Goal: Transaction & Acquisition: Purchase product/service

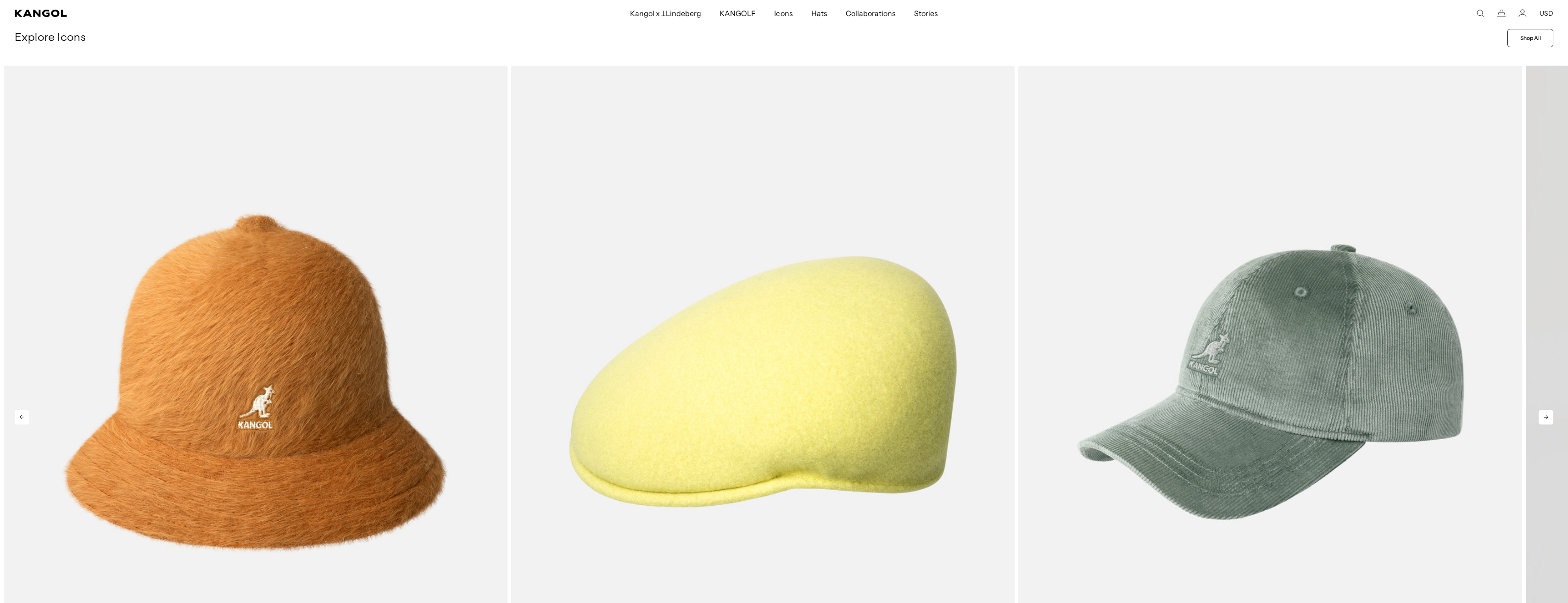
scroll to position [0, 189]
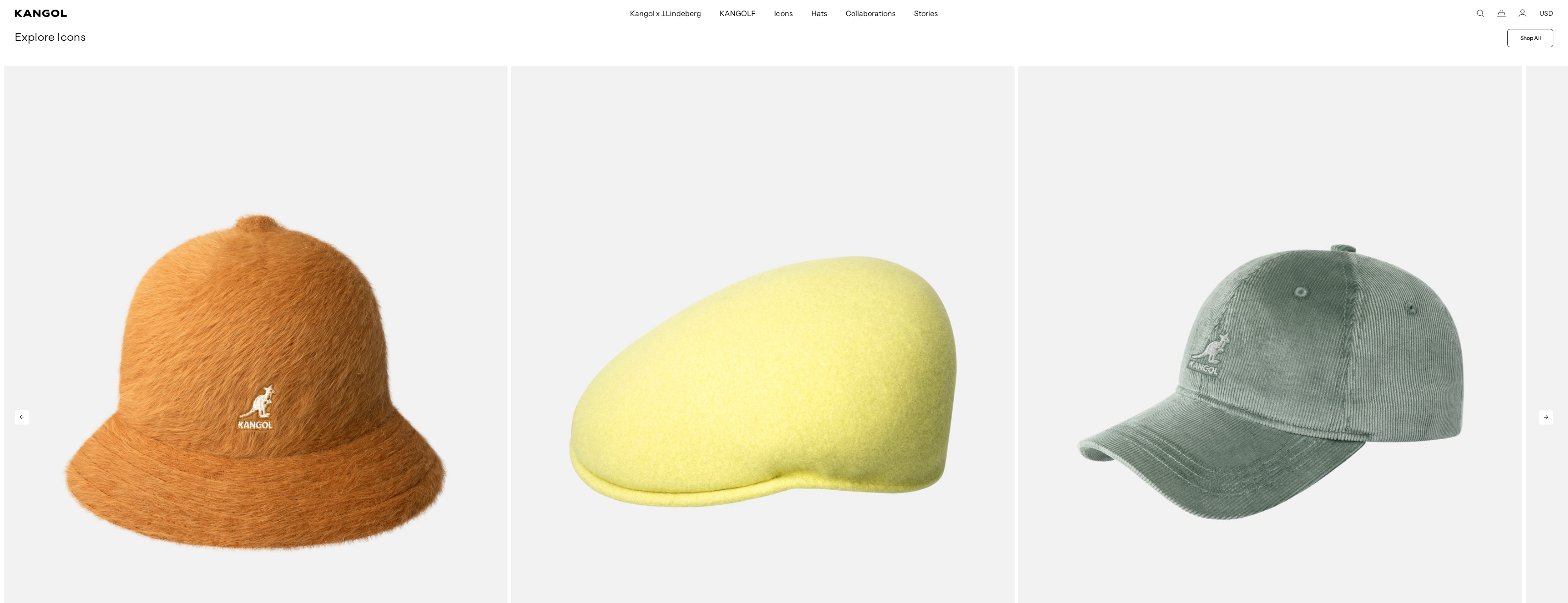
click at [1545, 417] on icon at bounding box center [1546, 417] width 15 height 15
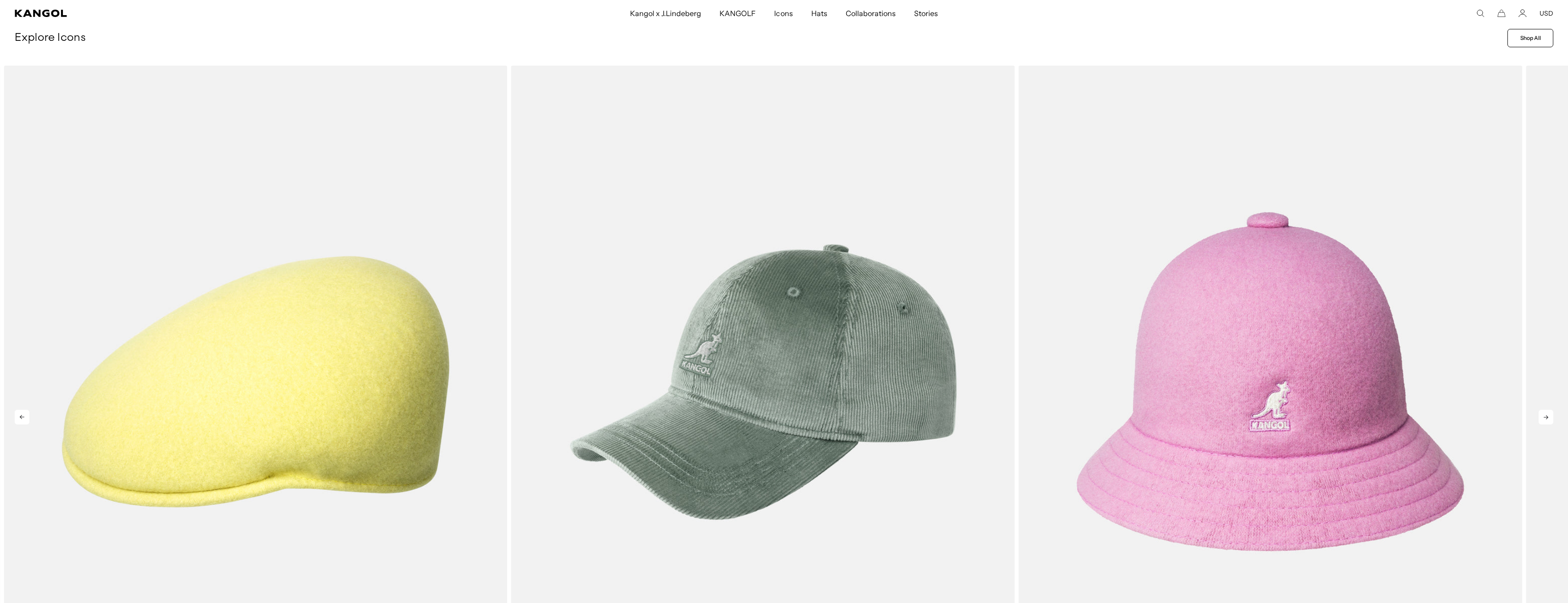
scroll to position [0, 0]
click at [1545, 417] on icon at bounding box center [1546, 417] width 15 height 15
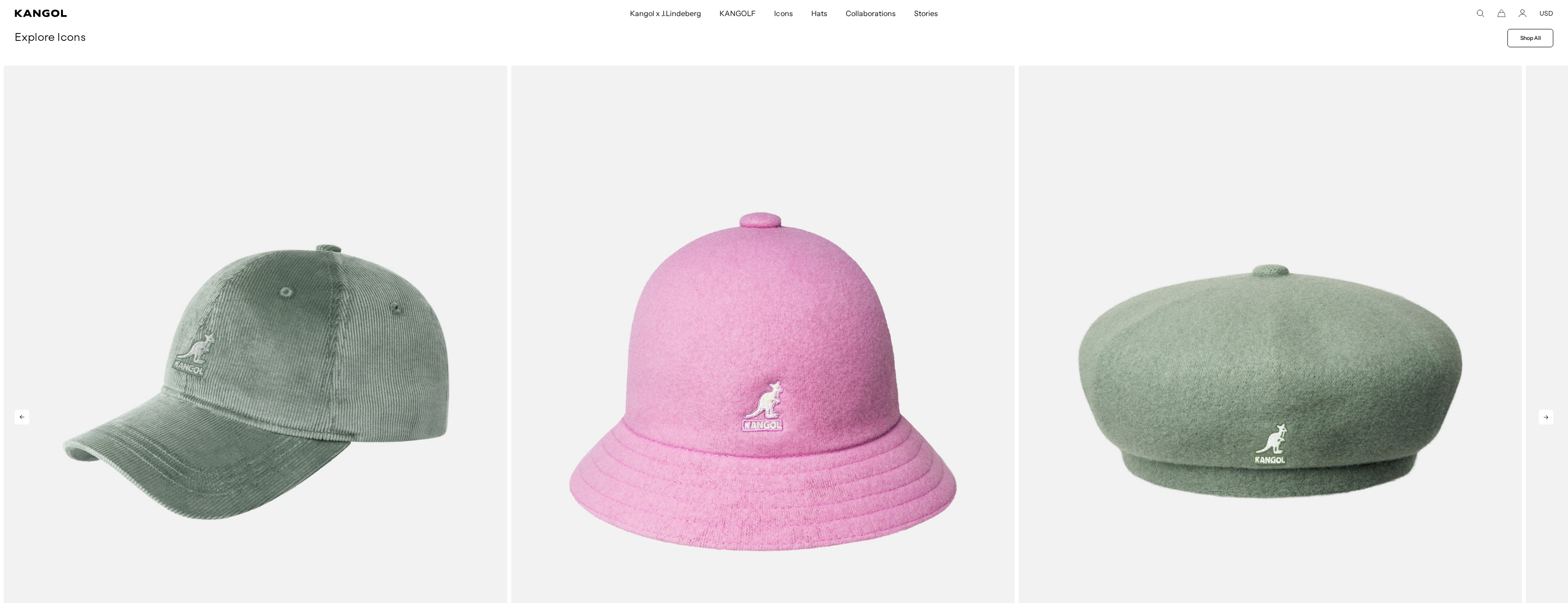
scroll to position [0, 189]
click at [1545, 417] on icon at bounding box center [1546, 417] width 15 height 15
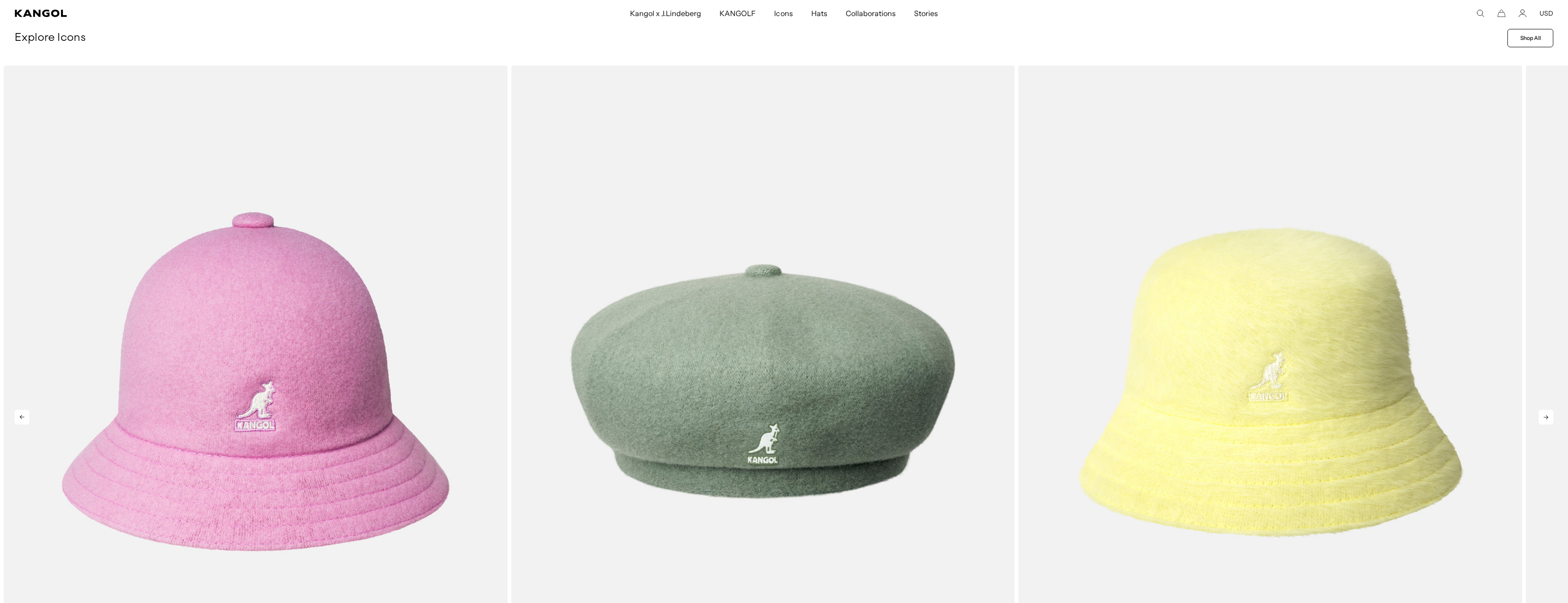
scroll to position [0, 0]
click at [1545, 417] on icon at bounding box center [1546, 417] width 15 height 15
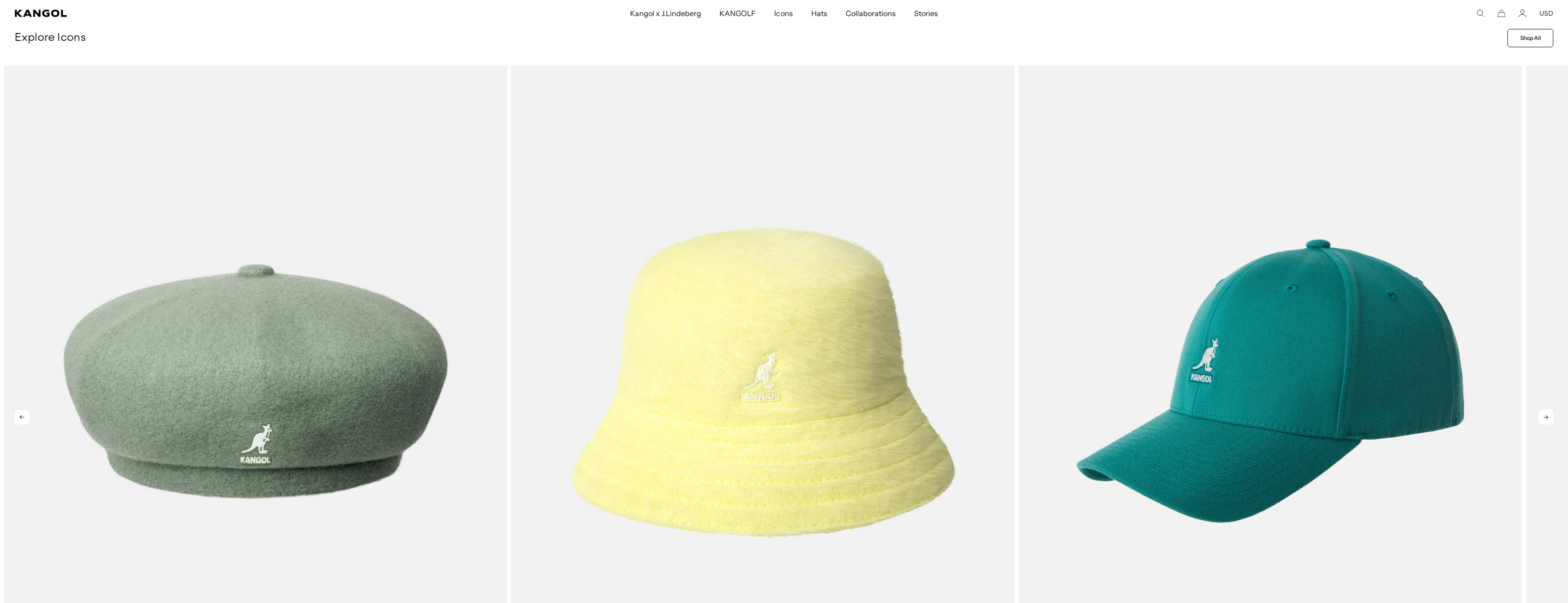
click at [1545, 417] on icon at bounding box center [1546, 417] width 15 height 15
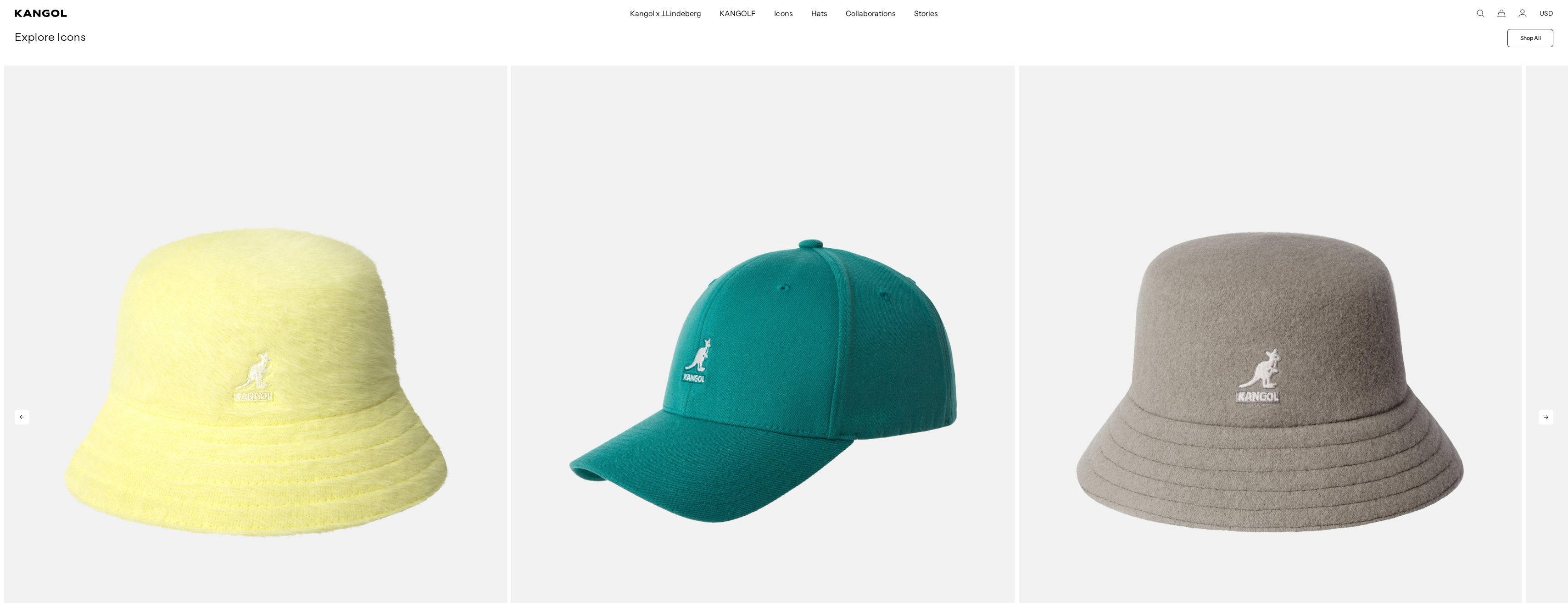
scroll to position [0, 189]
click at [1545, 417] on icon at bounding box center [1546, 417] width 15 height 15
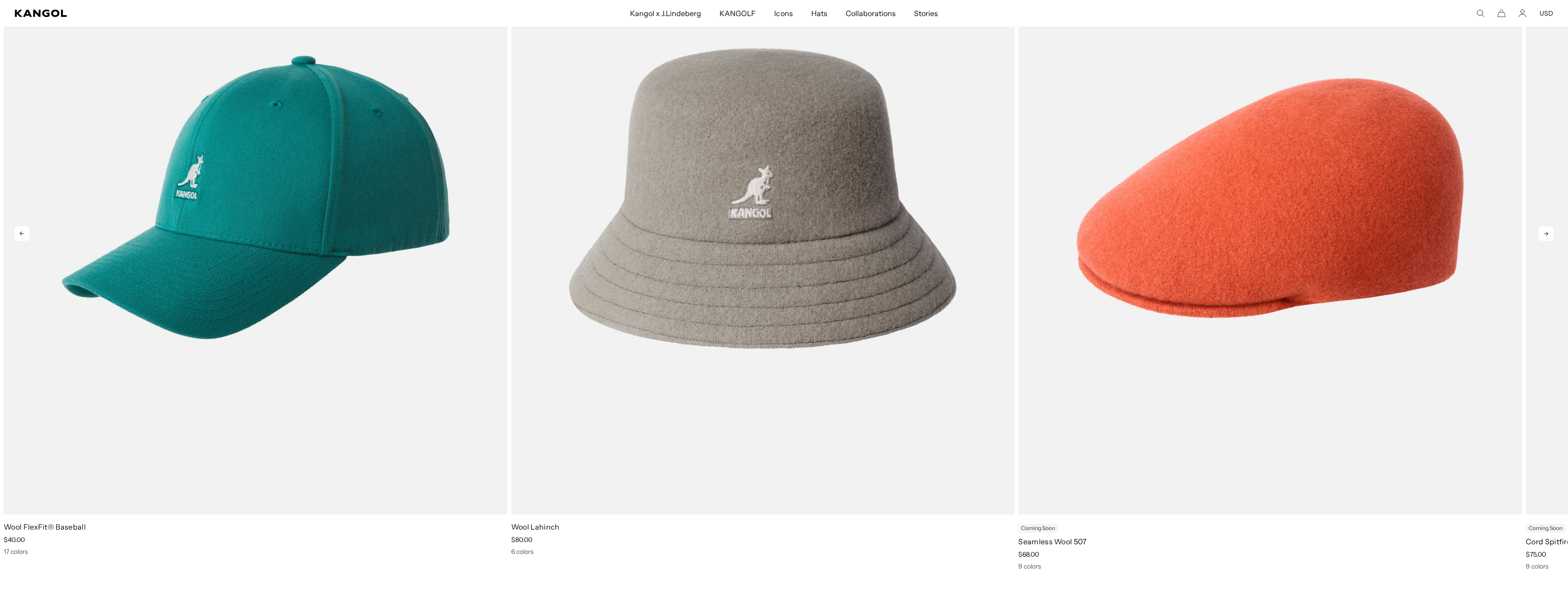
scroll to position [0, 0]
click at [1549, 235] on icon at bounding box center [1546, 234] width 15 height 15
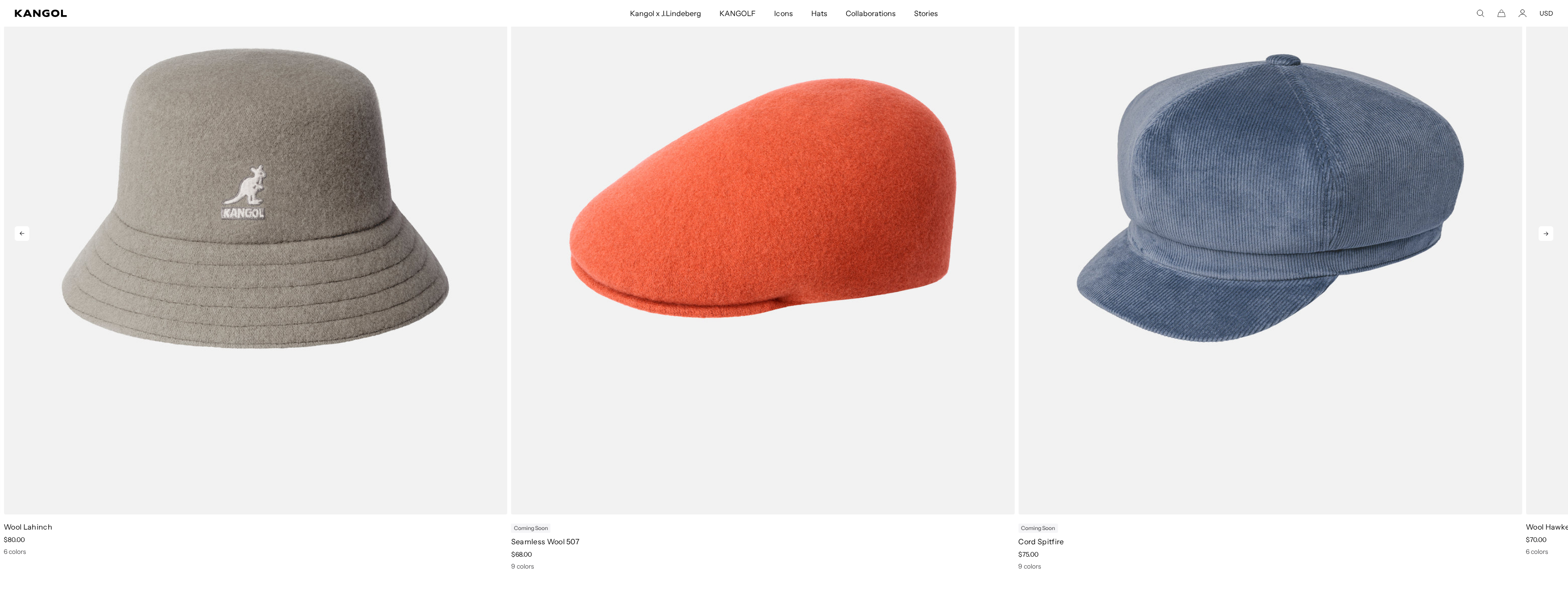
click at [1549, 235] on icon at bounding box center [1546, 234] width 15 height 15
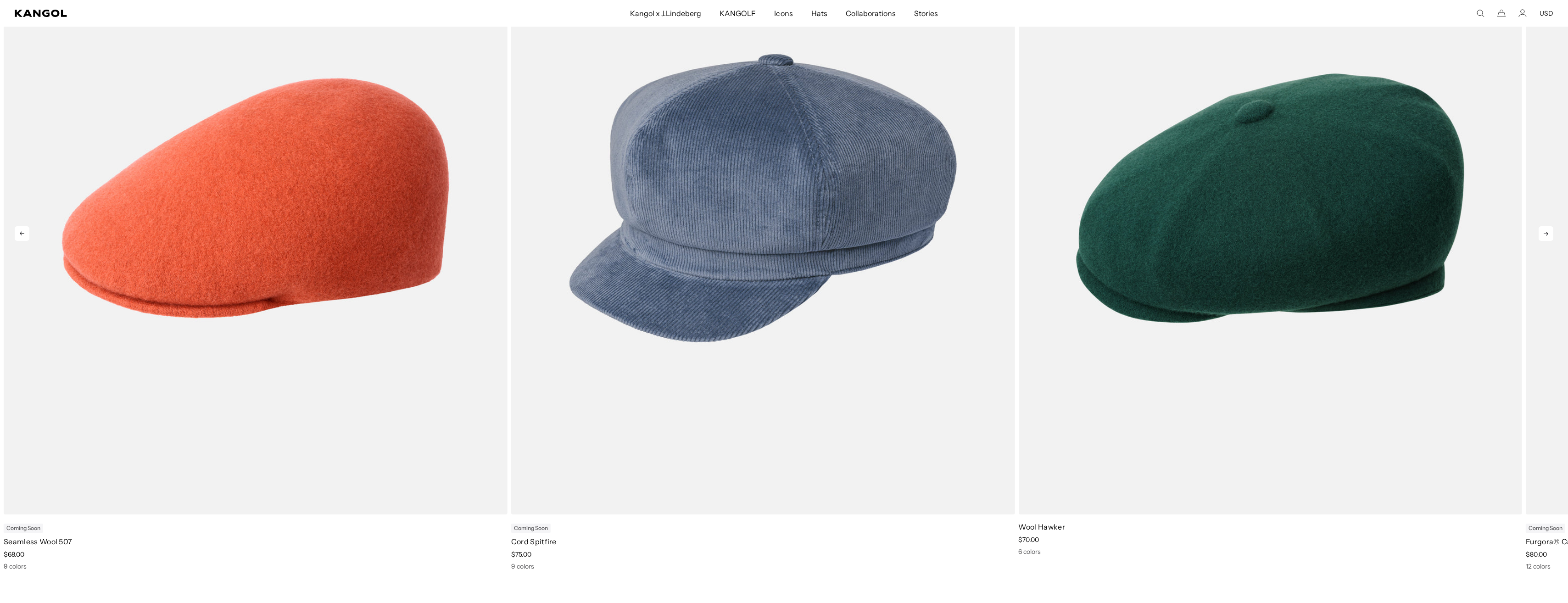
click at [1549, 235] on icon at bounding box center [1546, 234] width 15 height 15
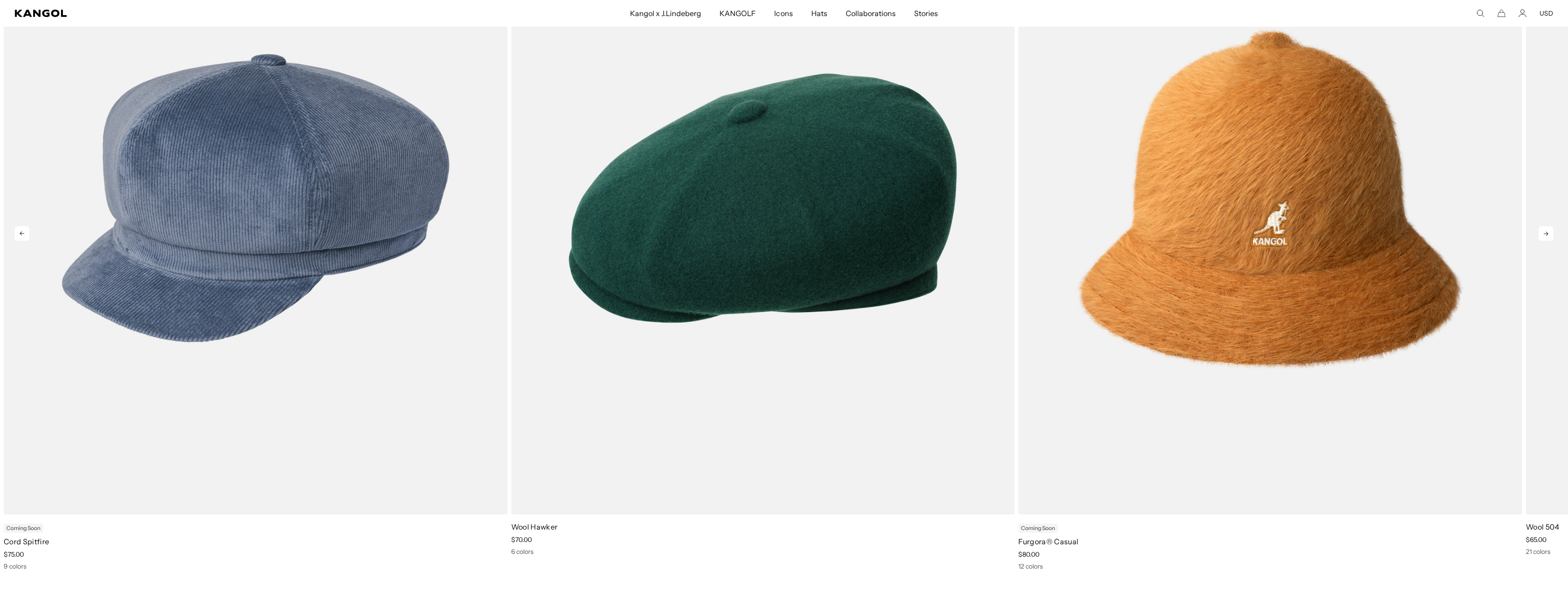
scroll to position [0, 189]
click at [1549, 235] on icon at bounding box center [1546, 234] width 15 height 15
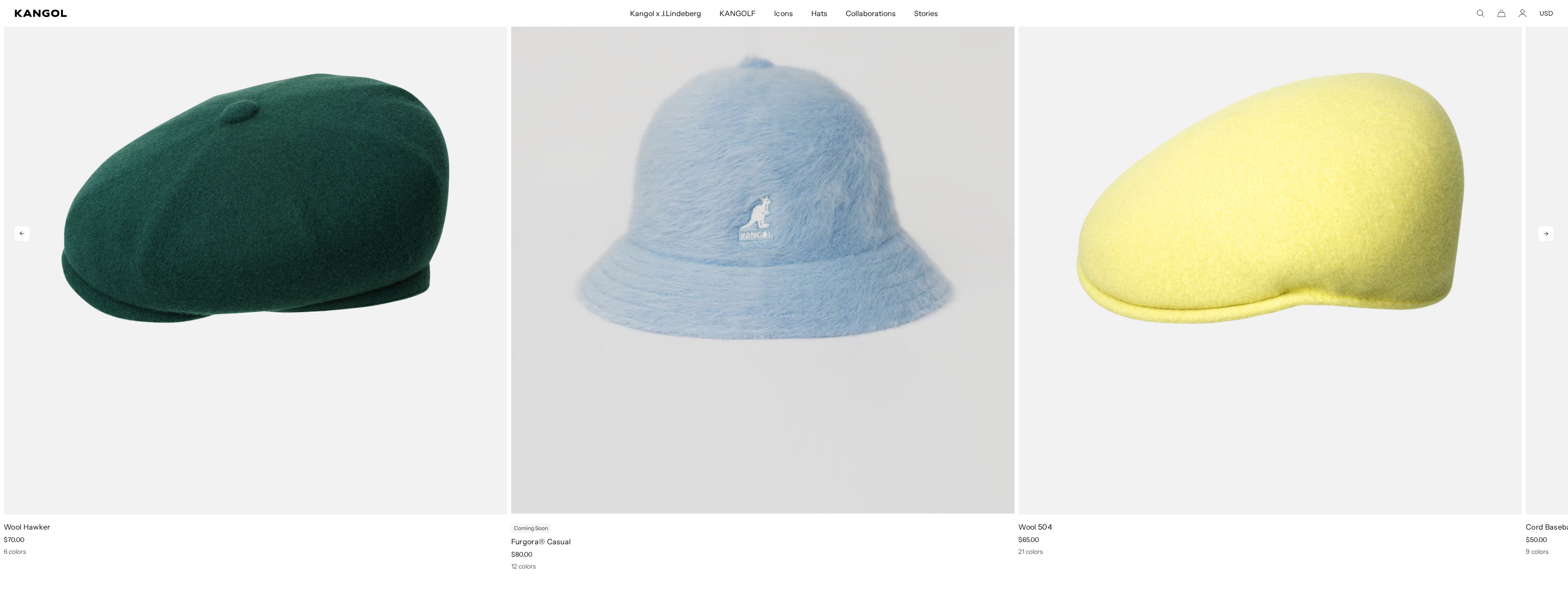
scroll to position [0, 0]
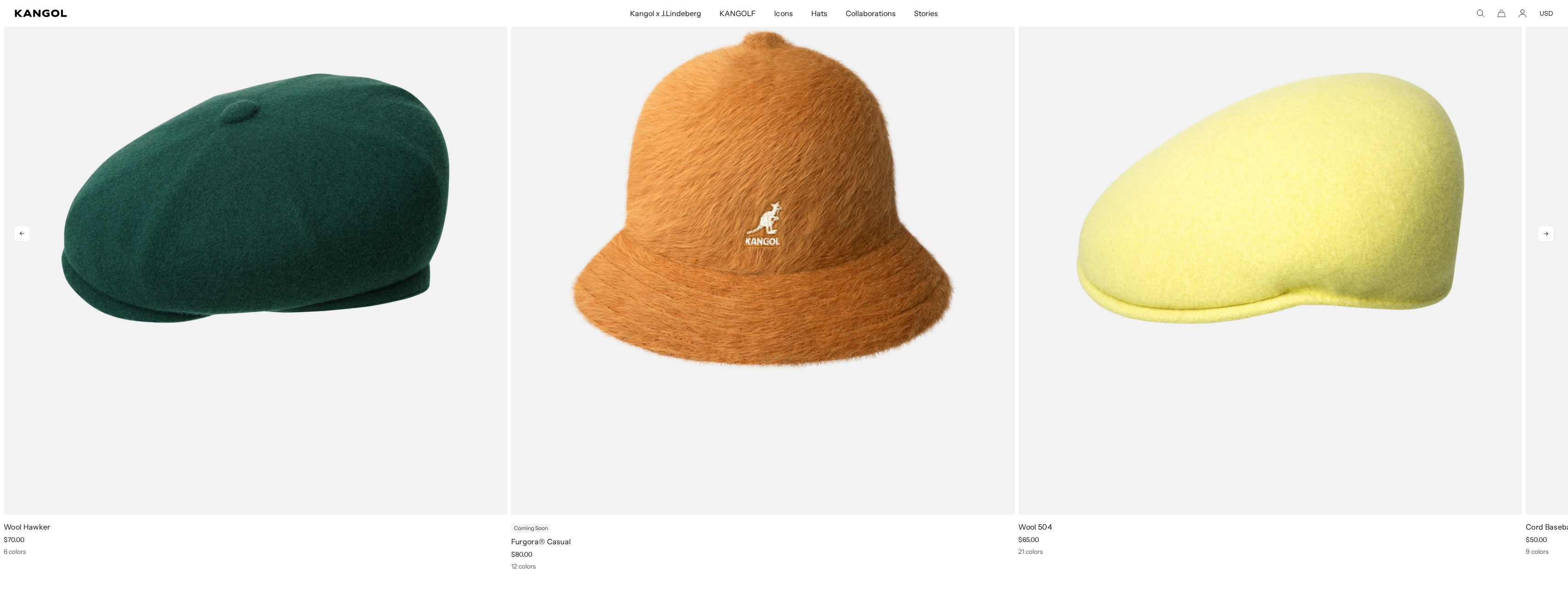
click at [23, 235] on icon at bounding box center [22, 234] width 15 height 15
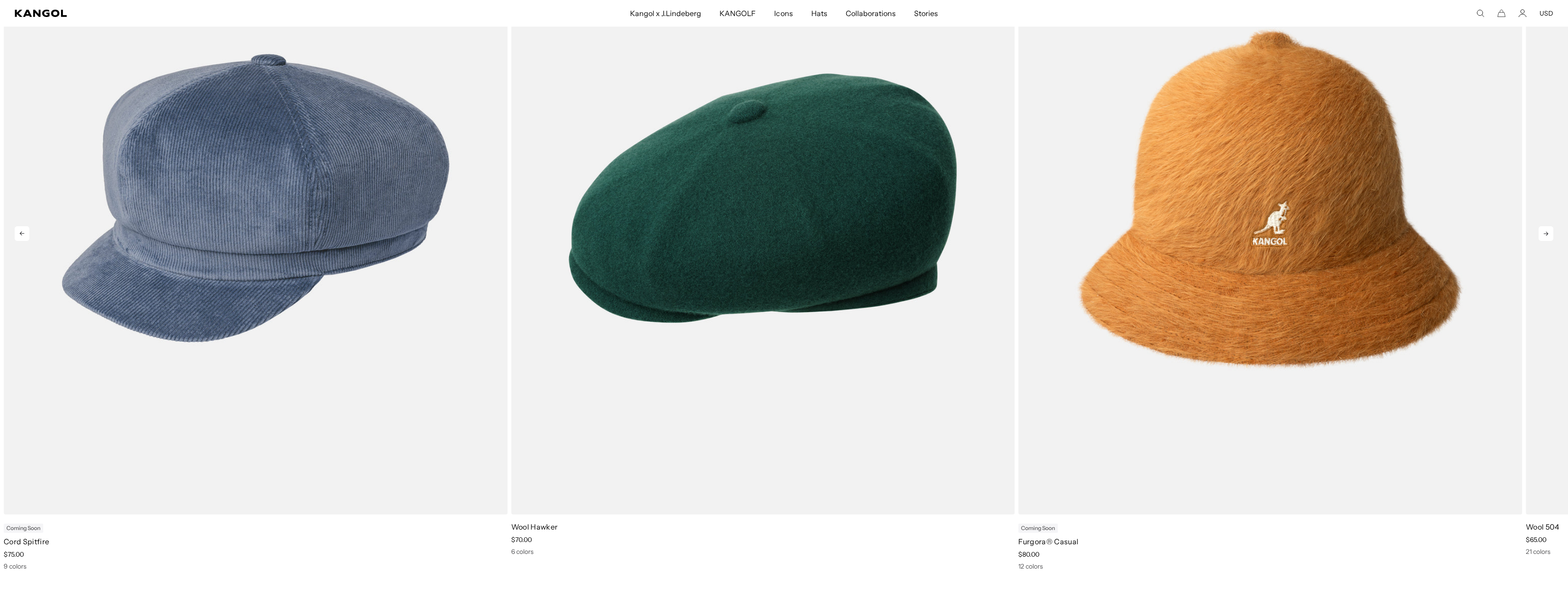
click at [23, 235] on icon at bounding box center [22, 234] width 15 height 15
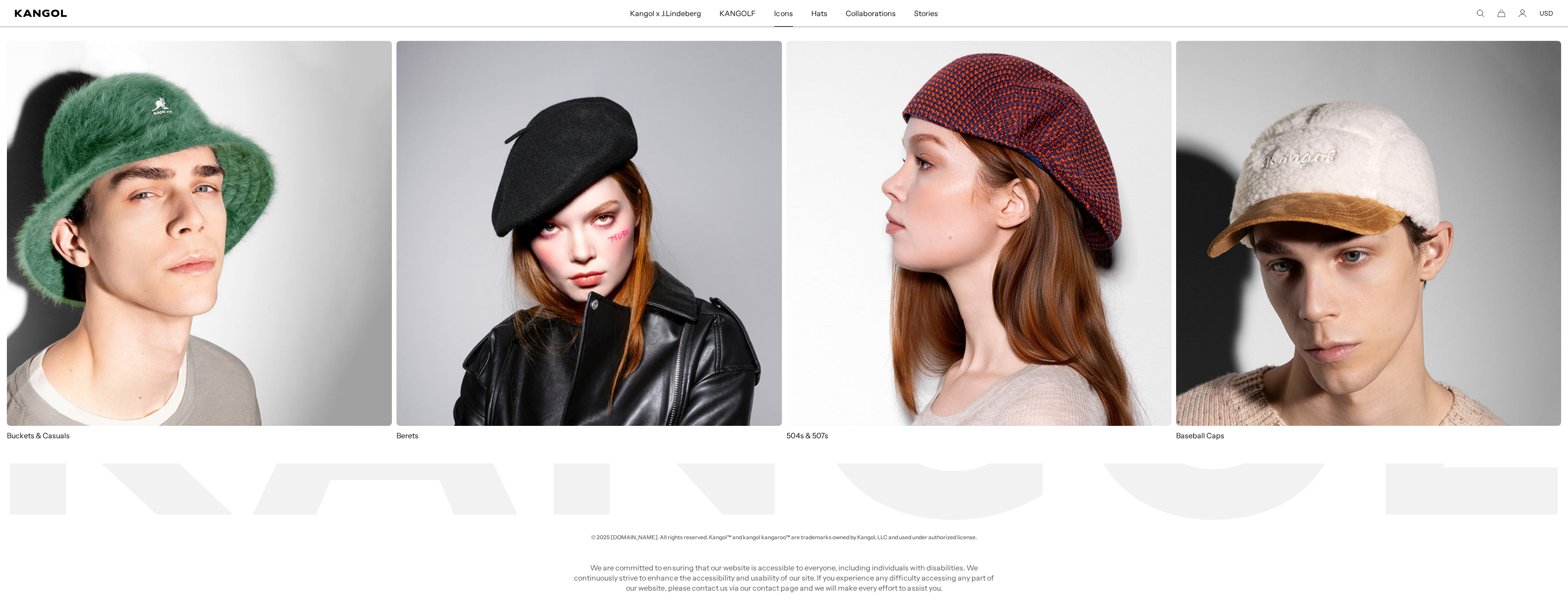
click at [1004, 159] on img at bounding box center [979, 234] width 385 height 385
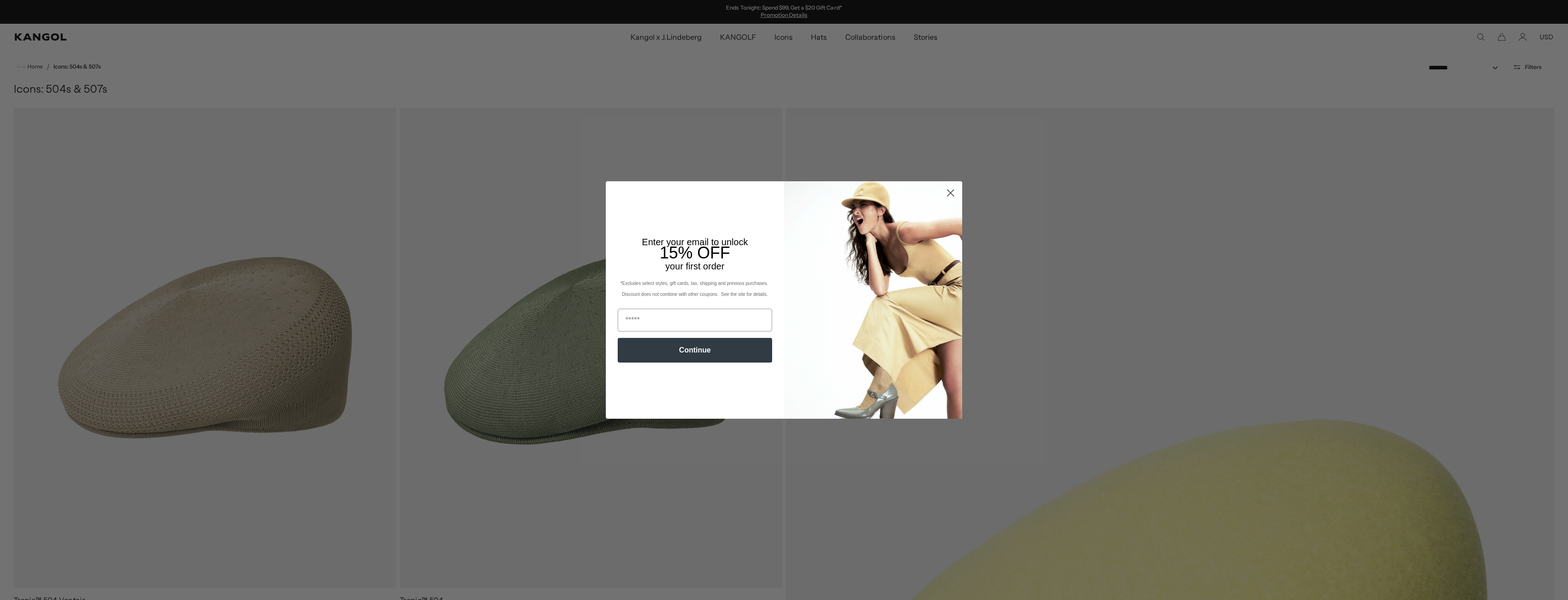
click at [950, 193] on circle "Close dialog" at bounding box center [950, 193] width 15 height 15
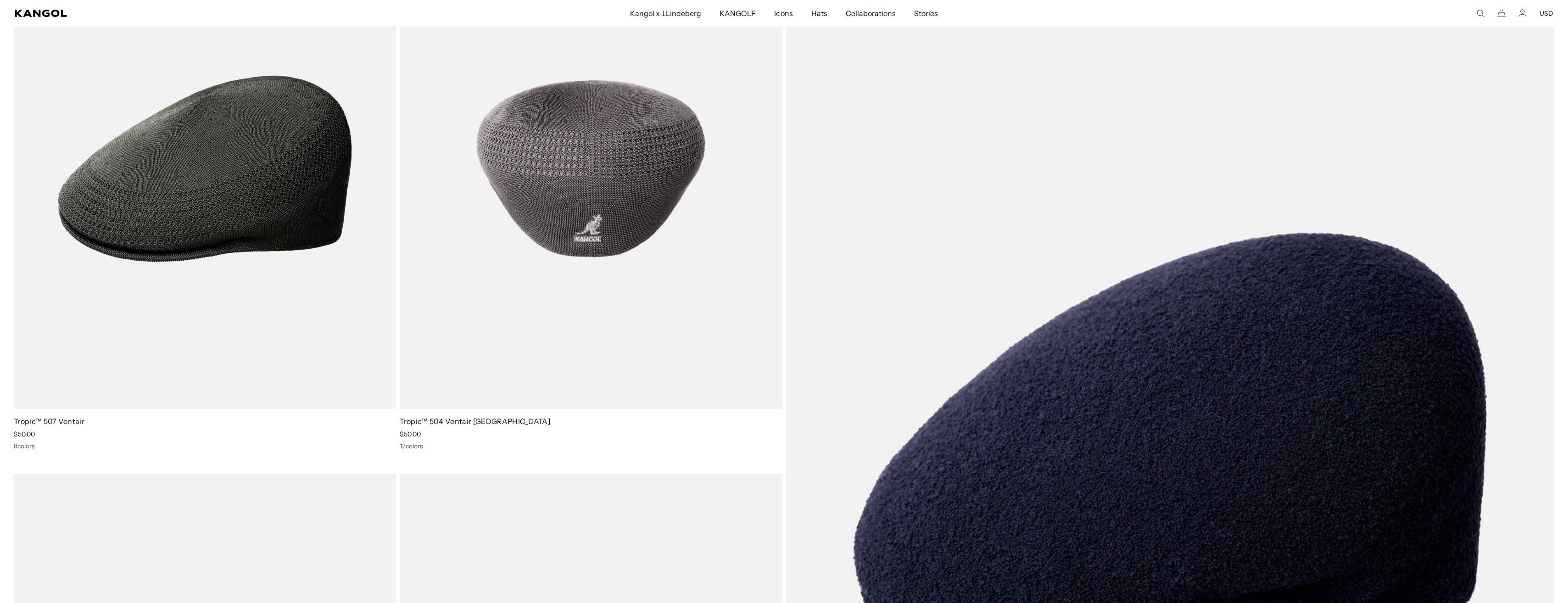
click at [625, 181] on img at bounding box center [591, 169] width 382 height 480
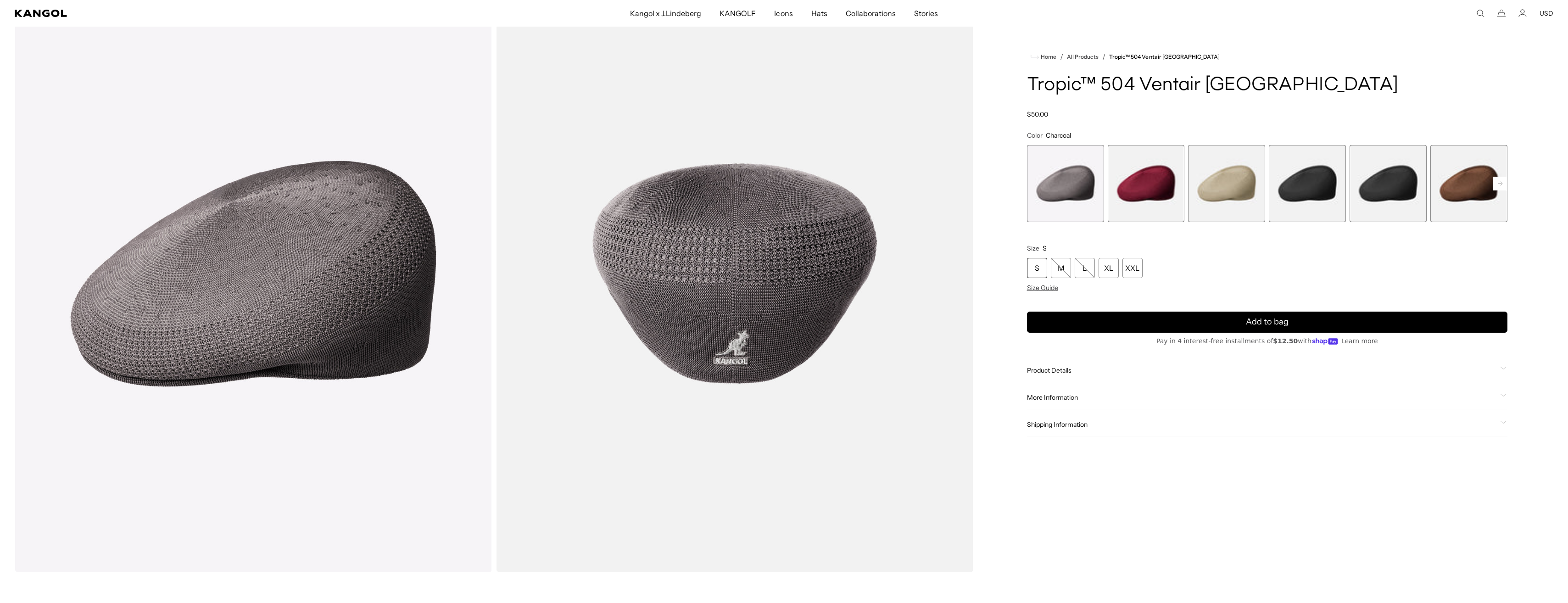
click at [1328, 192] on span "4 of 16" at bounding box center [1307, 183] width 77 height 77
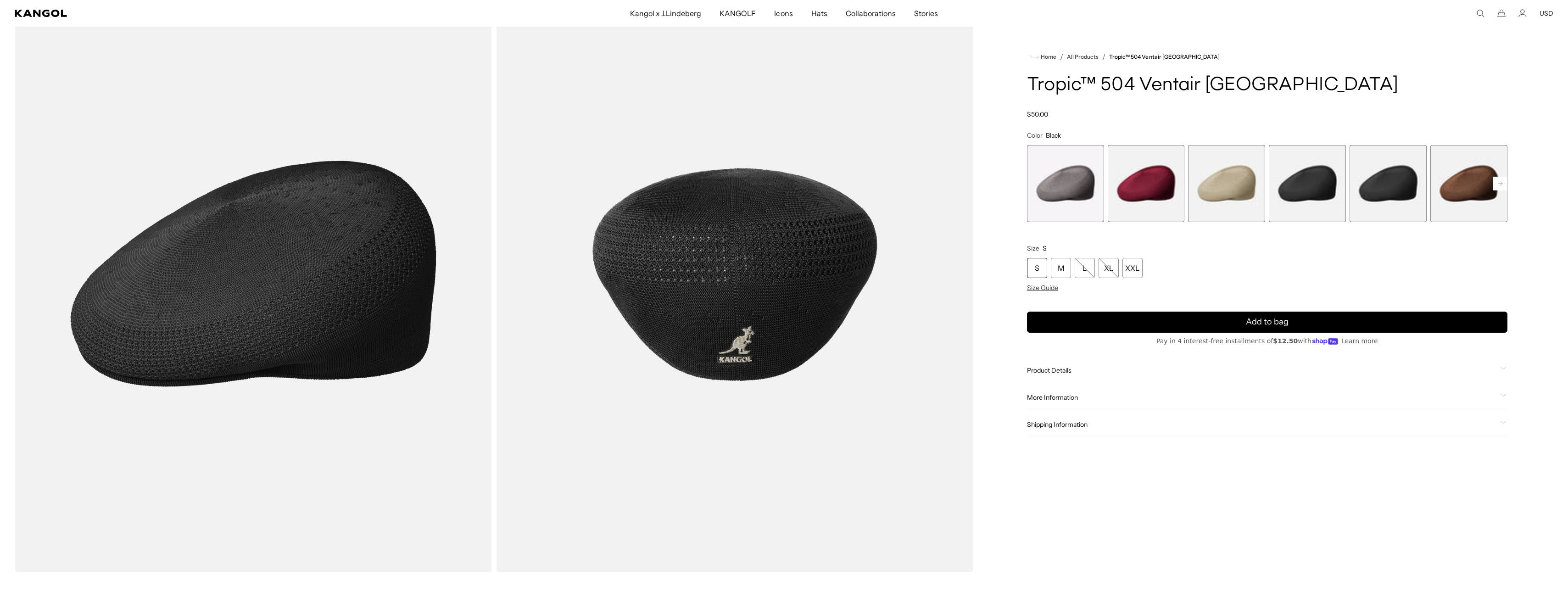
click at [1392, 190] on span "5 of 16" at bounding box center [1388, 183] width 77 height 77
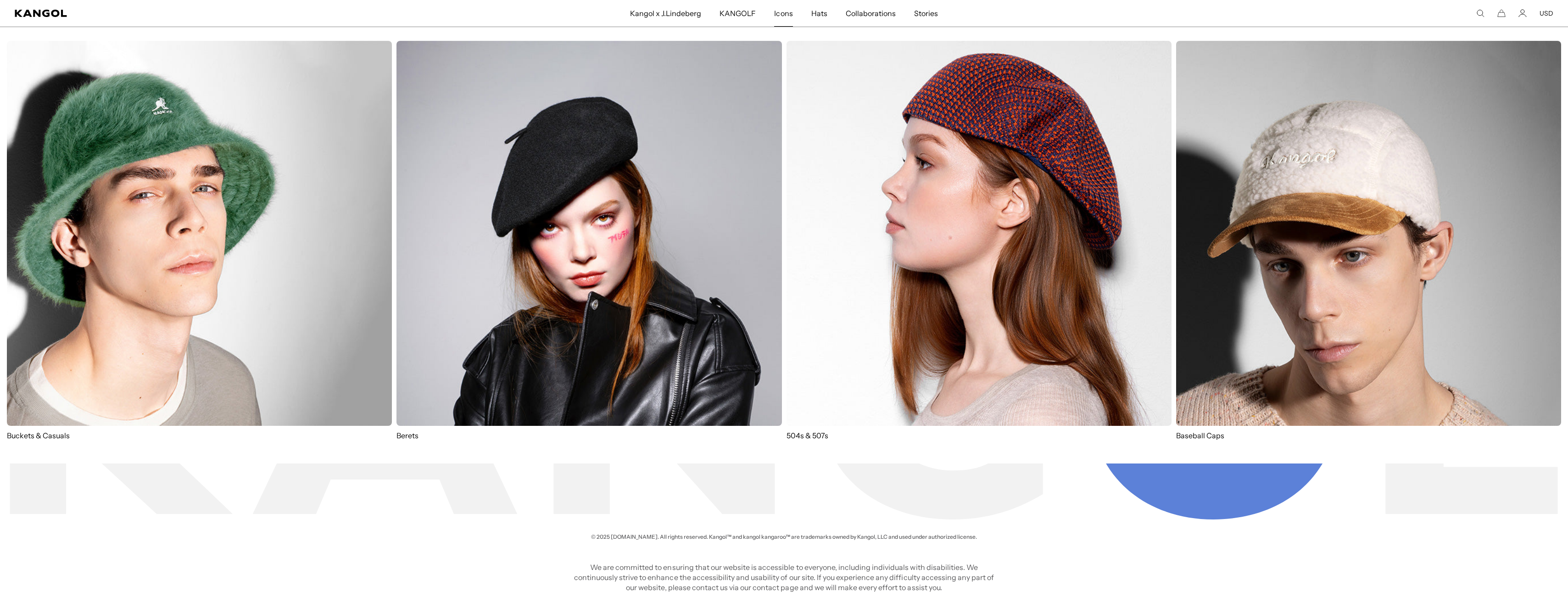
scroll to position [0, 189]
click at [984, 206] on img at bounding box center [979, 234] width 385 height 385
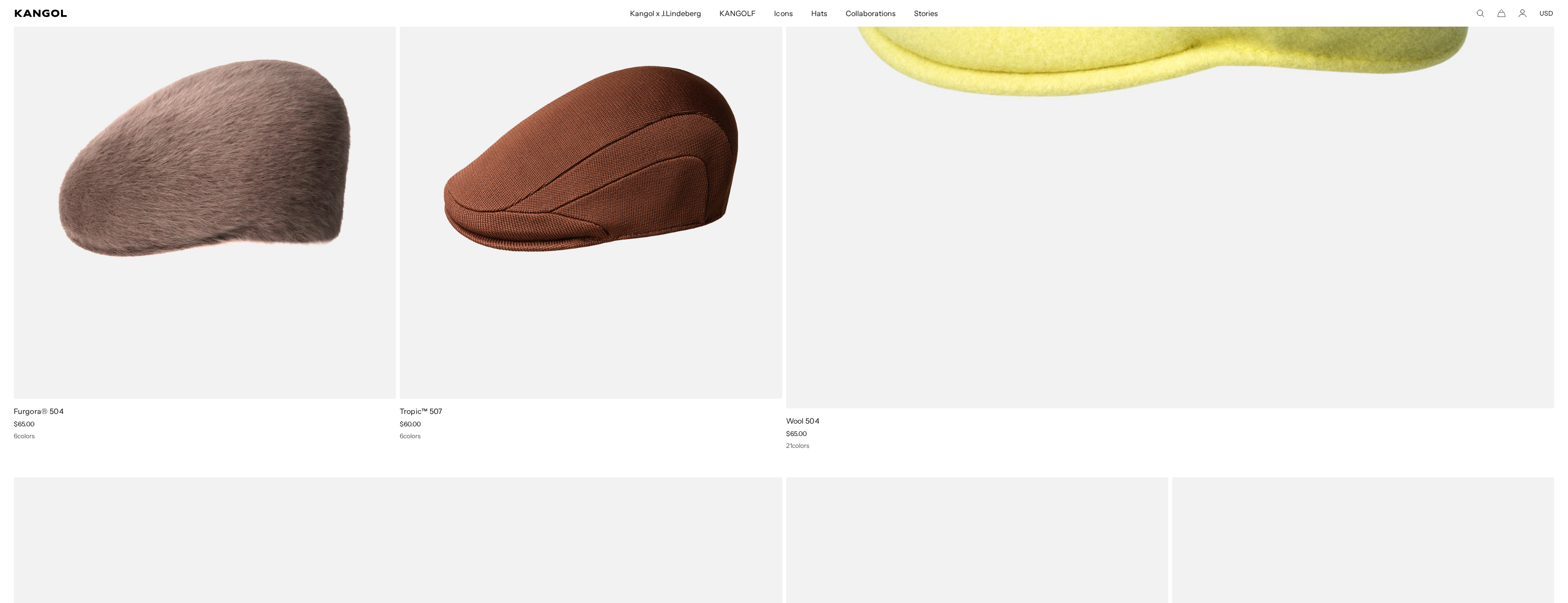
scroll to position [0, 189]
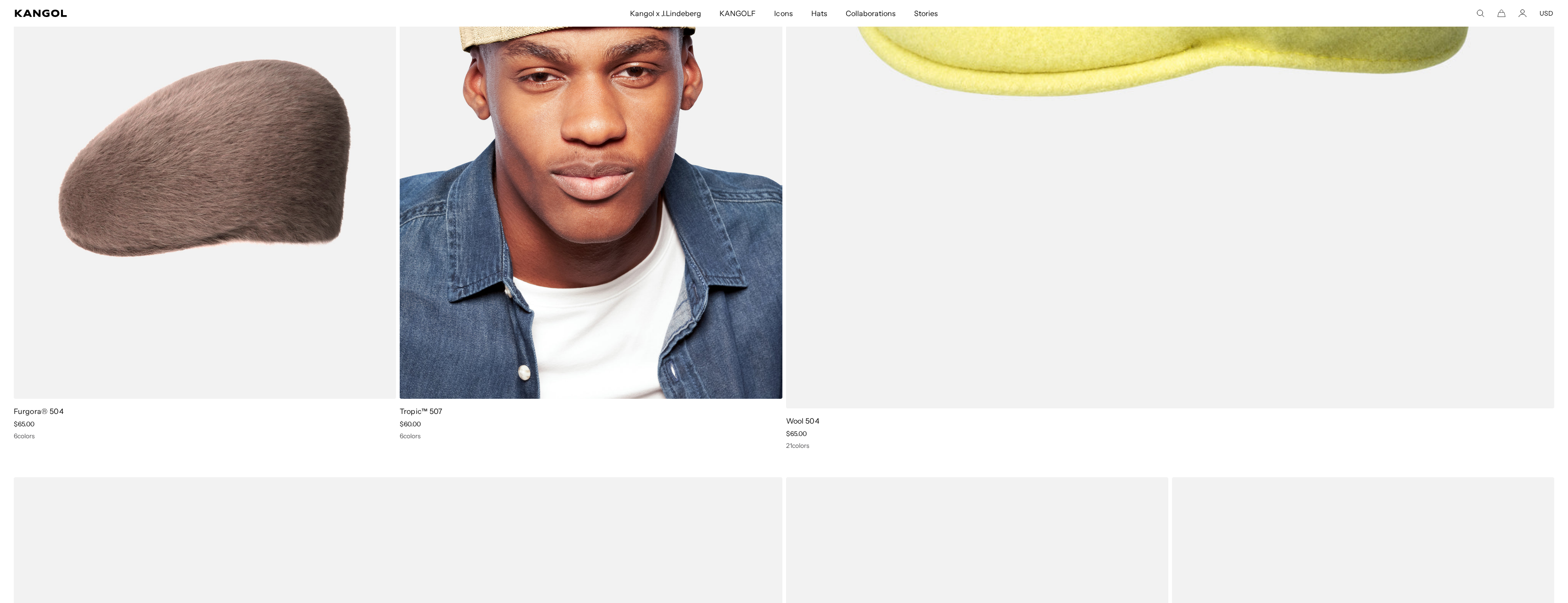
click at [652, 231] on img at bounding box center [591, 158] width 382 height 480
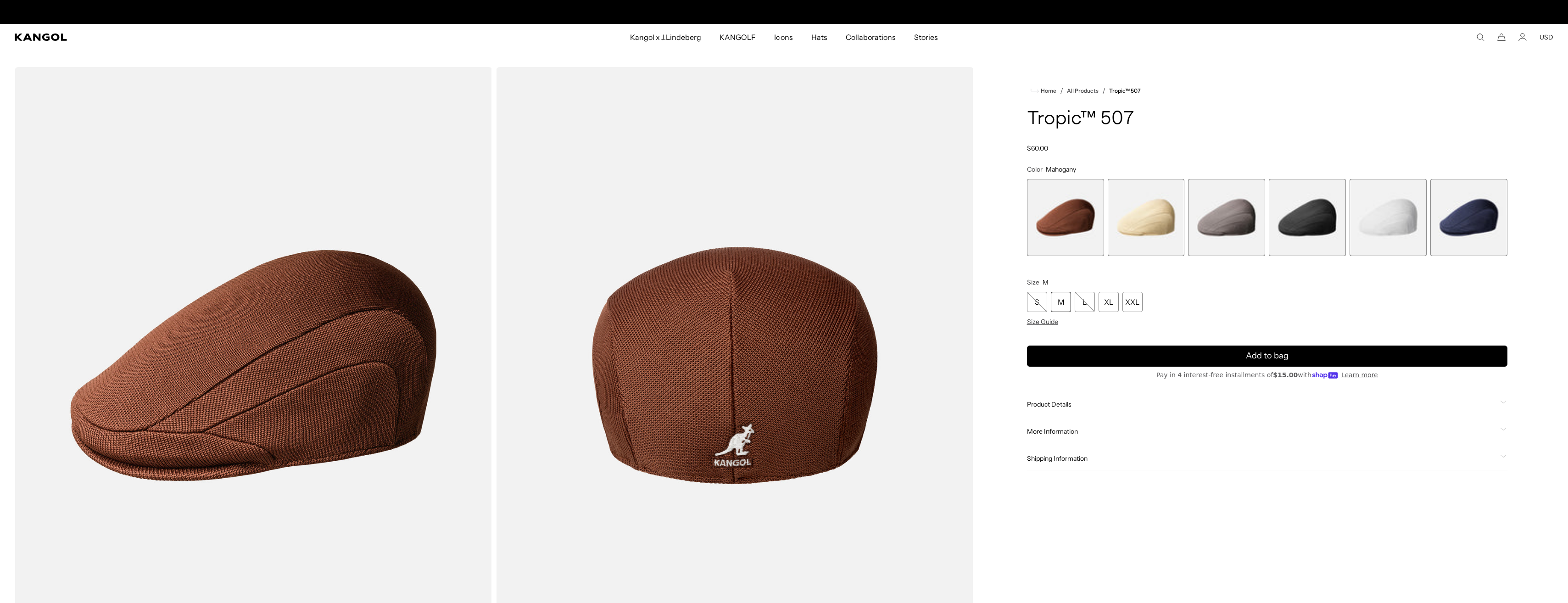
click at [1132, 229] on span "2 of 6" at bounding box center [1146, 218] width 77 height 77
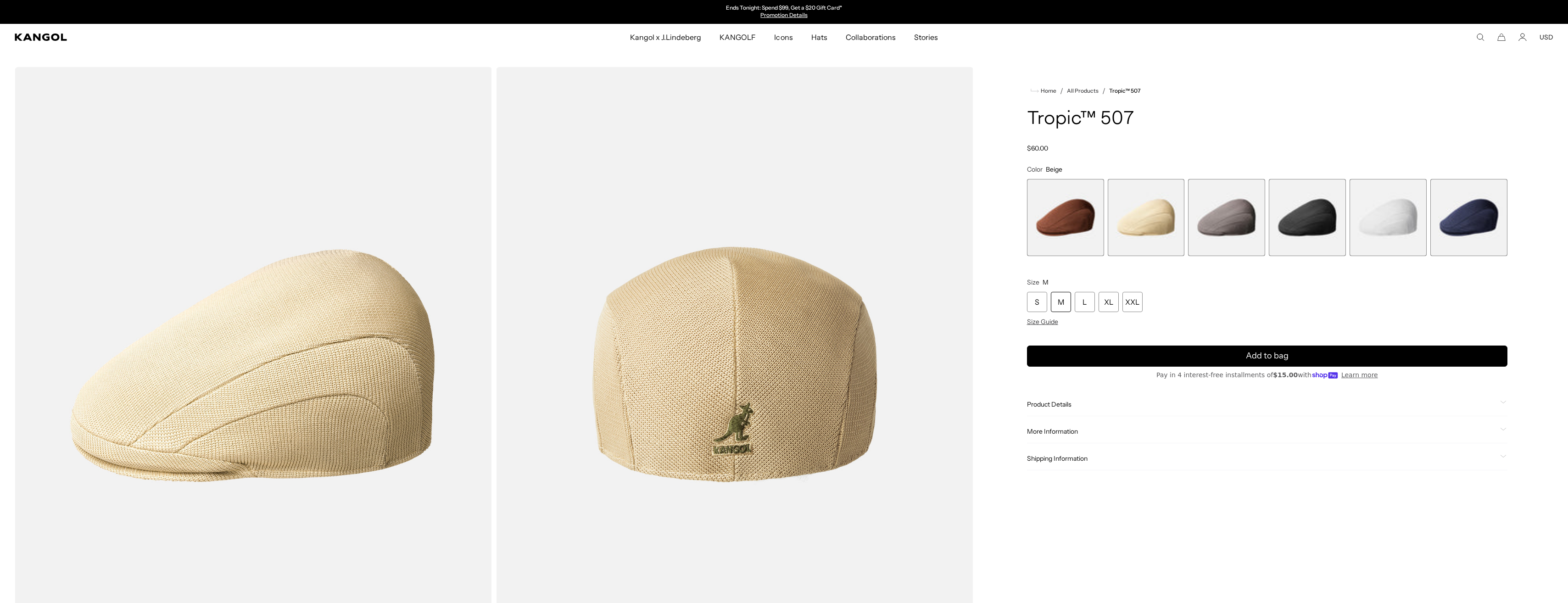
scroll to position [0, 189]
click at [1245, 233] on span "3 of 6" at bounding box center [1226, 218] width 77 height 77
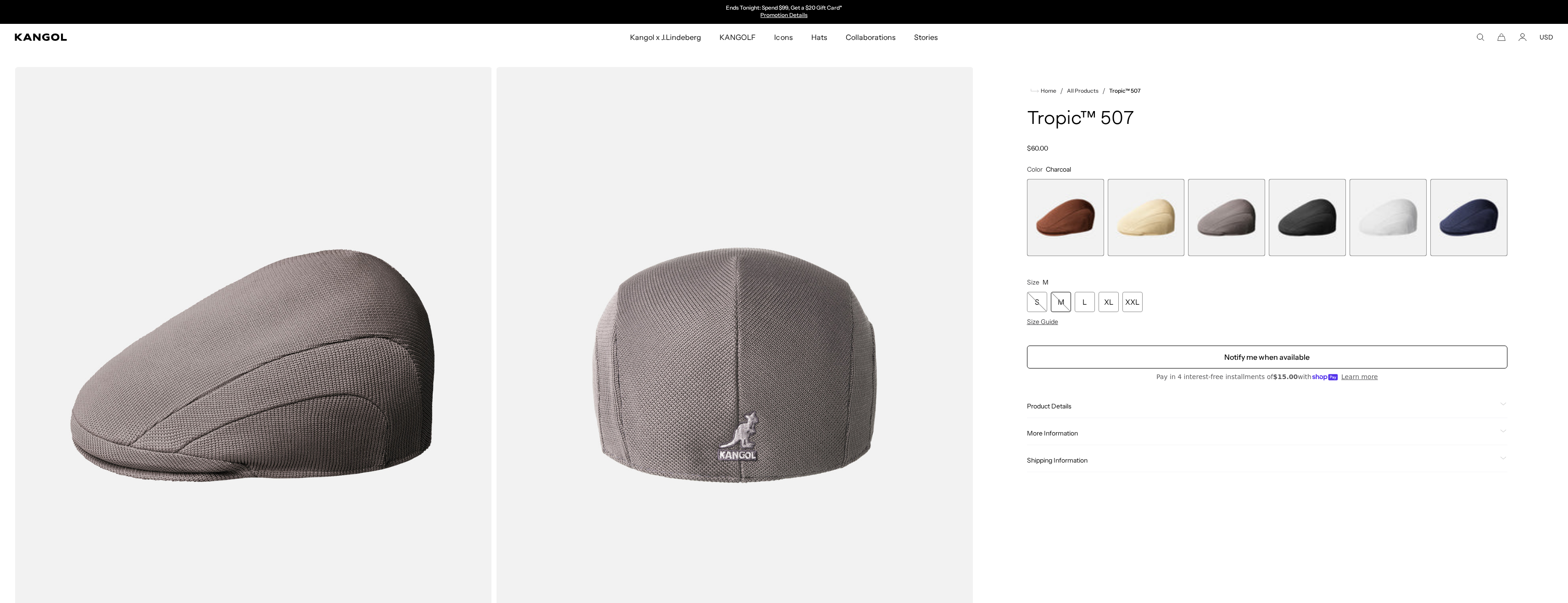
click at [1295, 233] on span "4 of 6" at bounding box center [1307, 218] width 77 height 77
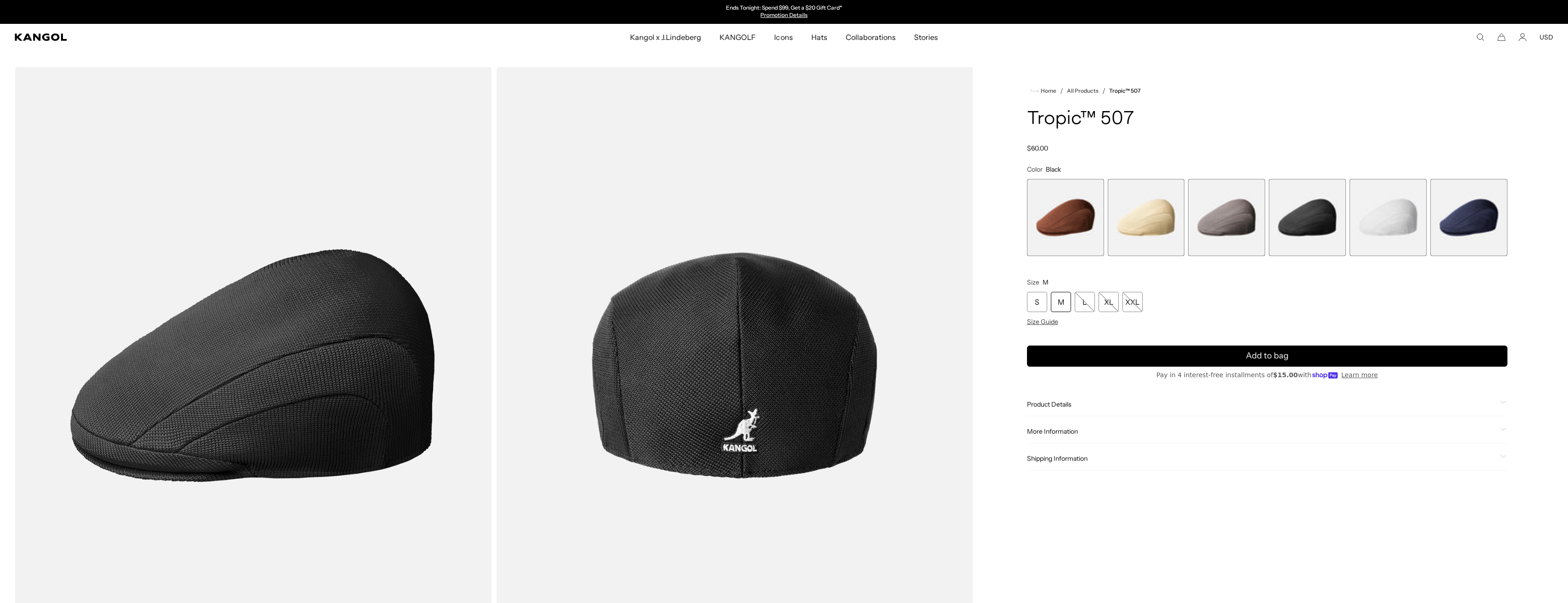
click at [1480, 221] on span "6 of 6" at bounding box center [1469, 218] width 77 height 77
